Goal: Task Accomplishment & Management: Use online tool/utility

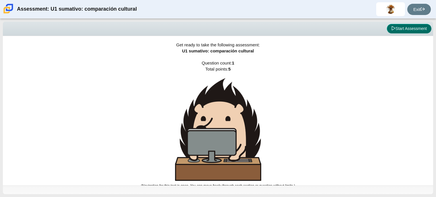
click at [387, 27] on button "Start Assessment" at bounding box center [409, 29] width 45 height 10
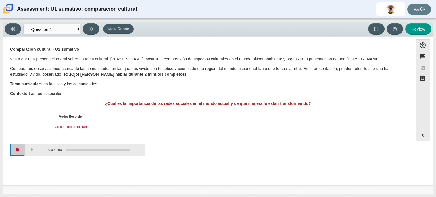
click at [22, 150] on button "Start recording" at bounding box center [17, 150] width 14 height 12
click at [29, 150] on button "Play" at bounding box center [32, 150] width 14 height 12
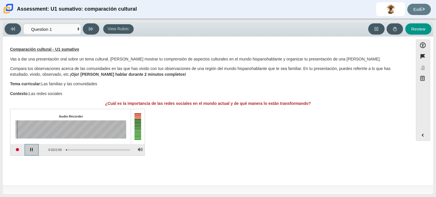
click at [30, 149] on button "Pause playback" at bounding box center [32, 150] width 14 height 12
click at [18, 150] on button "Start recording" at bounding box center [17, 150] width 14 height 12
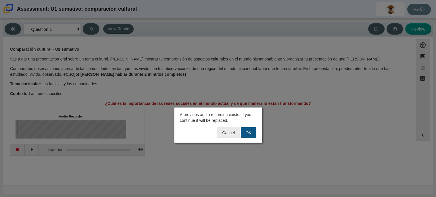
click at [247, 131] on button "OK" at bounding box center [249, 132] width 16 height 11
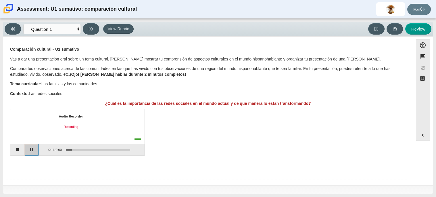
click at [37, 147] on button "Pause" at bounding box center [32, 150] width 14 height 12
click at [20, 151] on button "Stop recording" at bounding box center [17, 150] width 14 height 12
click at [18, 149] on button "Start recording" at bounding box center [17, 150] width 14 height 12
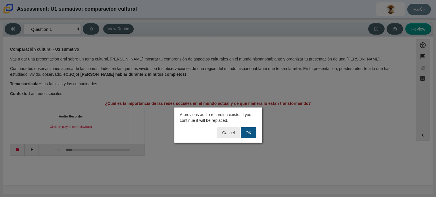
click at [248, 137] on button "OK" at bounding box center [249, 132] width 16 height 11
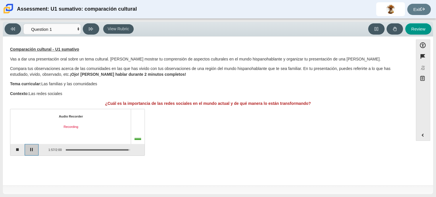
click at [32, 150] on button "Pause" at bounding box center [32, 150] width 14 height 12
click at [15, 148] on button "Stop recording" at bounding box center [17, 150] width 14 height 12
click at [22, 147] on button "Start recording" at bounding box center [17, 150] width 14 height 12
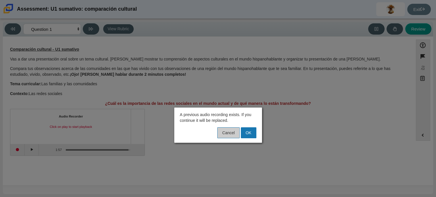
click at [229, 133] on button "Cancel" at bounding box center [228, 132] width 22 height 11
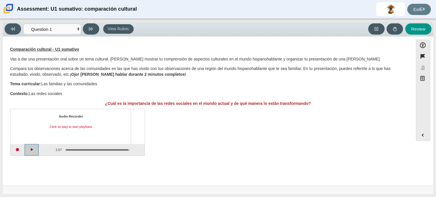
click at [36, 148] on button "Play" at bounding box center [32, 150] width 14 height 12
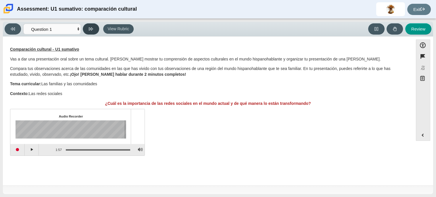
click at [89, 29] on icon at bounding box center [91, 28] width 4 height 3
select select "review"
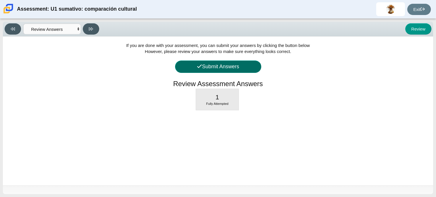
click at [224, 66] on button "Submit Answers" at bounding box center [218, 66] width 86 height 12
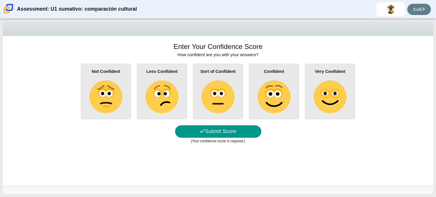
click at [208, 90] on img at bounding box center [218, 96] width 33 height 33
click at [0, 0] on input "Sort of Confident" at bounding box center [0, 0] width 0 height 0
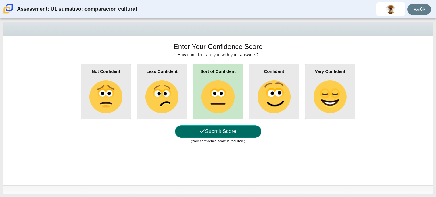
click at [223, 133] on button "Submit Score" at bounding box center [218, 131] width 86 height 12
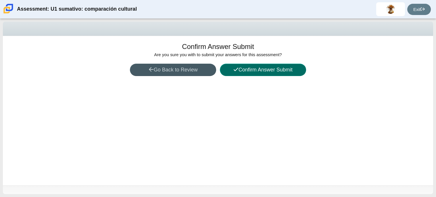
click at [254, 75] on button "Confirm Answer Submit" at bounding box center [263, 70] width 86 height 12
